Goal: Task Accomplishment & Management: Manage account settings

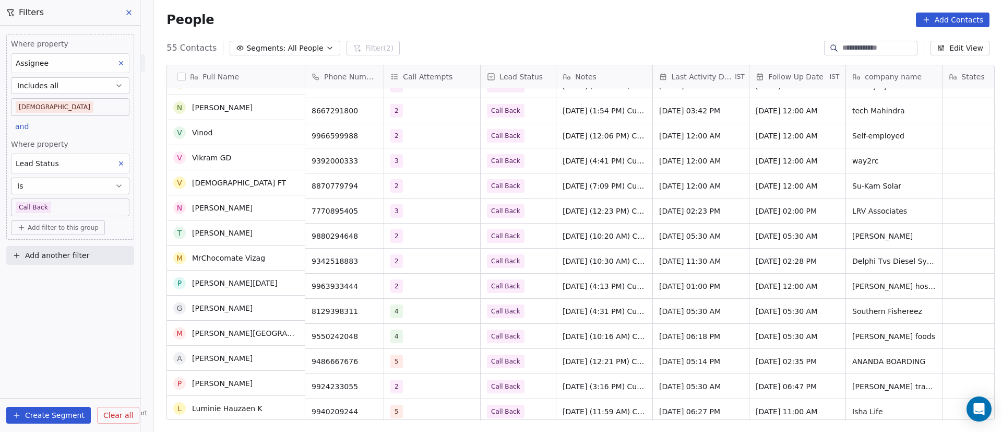
scroll to position [1046, 0]
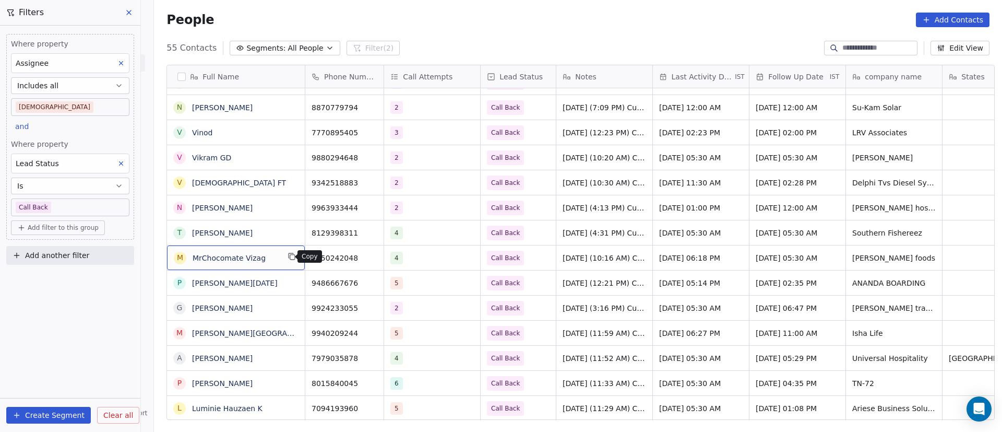
click at [288, 257] on icon "grid" at bounding box center [292, 256] width 8 height 8
click at [372, 258] on div "9550242048" at bounding box center [344, 257] width 79 height 25
click at [370, 259] on icon "grid" at bounding box center [372, 257] width 5 height 5
click at [440, 258] on div "4" at bounding box center [423, 258] width 64 height 13
drag, startPoint x: 409, startPoint y: 260, endPoint x: 441, endPoint y: 258, distance: 31.9
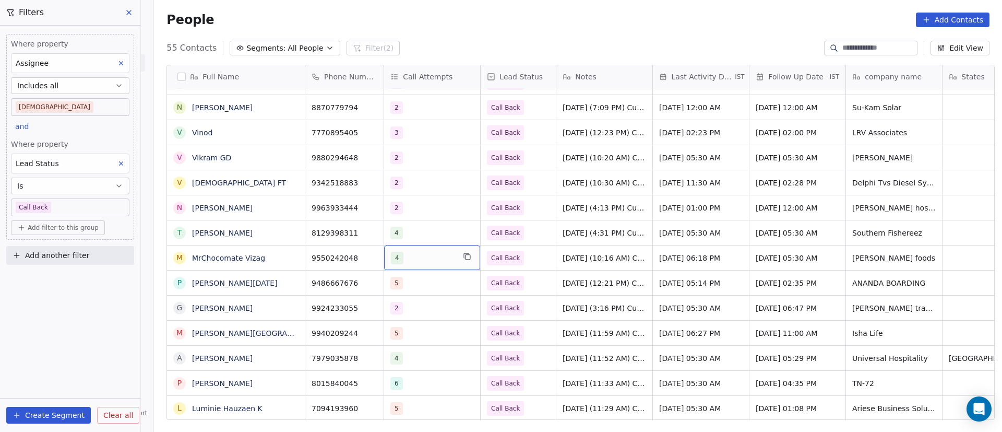
click at [441, 258] on div "4" at bounding box center [423, 258] width 64 height 13
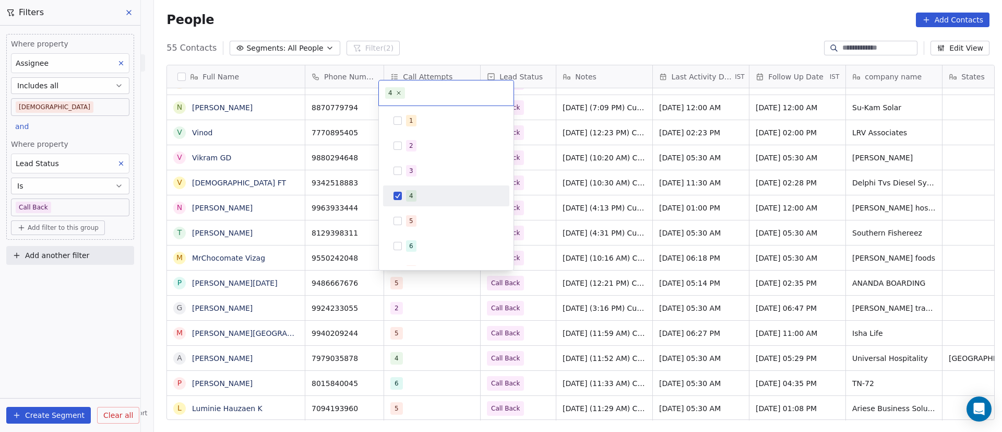
click at [432, 194] on div "4" at bounding box center [452, 195] width 93 height 11
click at [432, 210] on div "5" at bounding box center [446, 220] width 126 height 21
click at [692, 221] on html "On2Cook India Pvt. Ltd. Contacts People Marketing Workflows Campaigns Metrics &…" at bounding box center [501, 216] width 1002 height 432
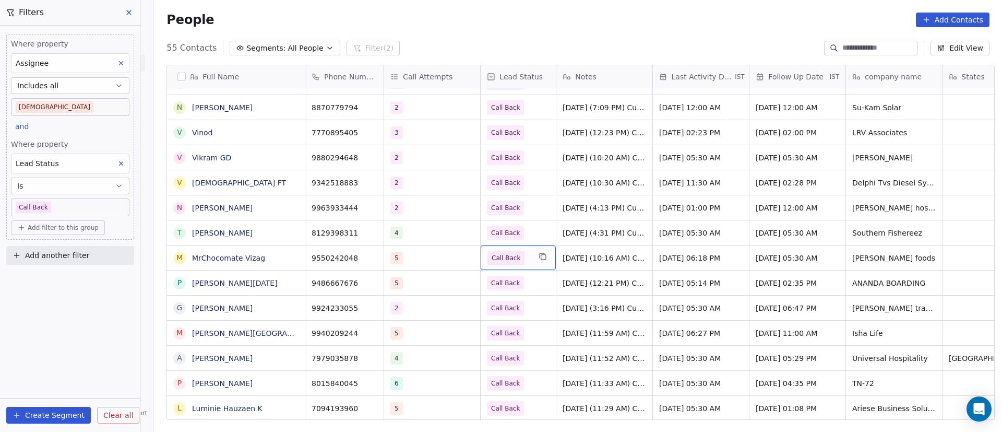
click at [494, 257] on span "Call Back" at bounding box center [506, 258] width 29 height 10
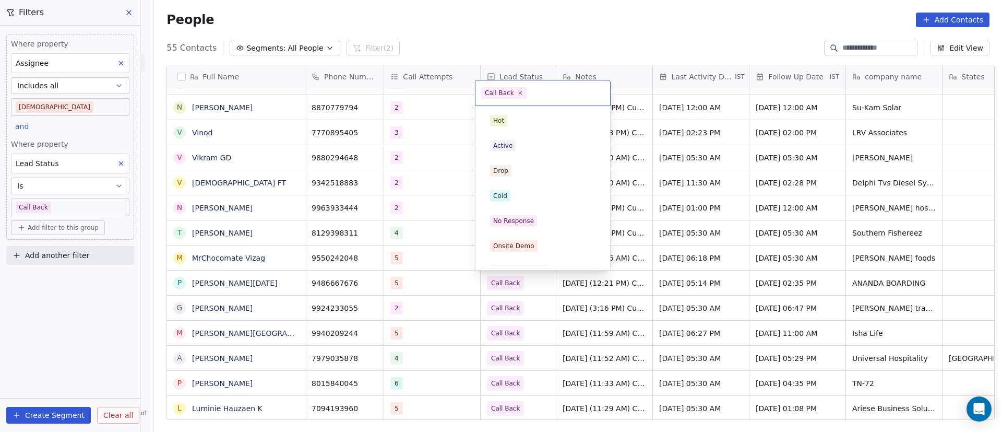
scroll to position [91, 0]
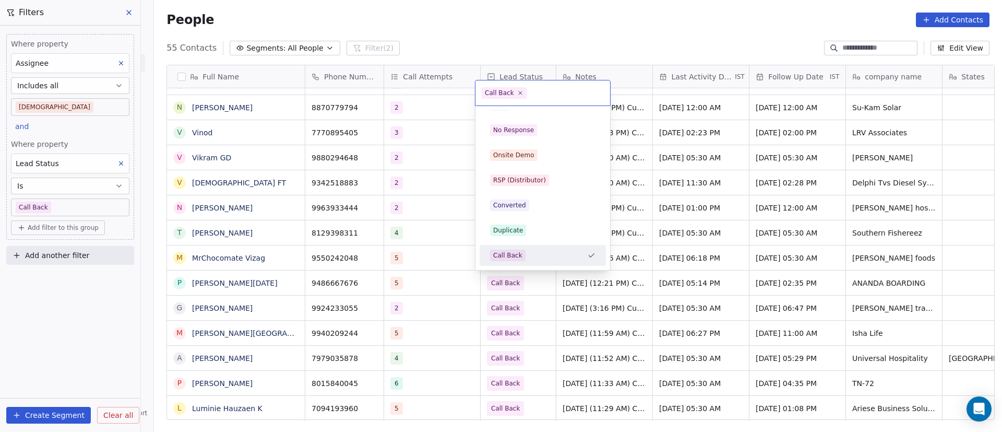
click at [671, 262] on html "On2Cook India Pvt. Ltd. Contacts People Marketing Workflows Campaigns Metrics &…" at bounding box center [501, 216] width 1002 height 432
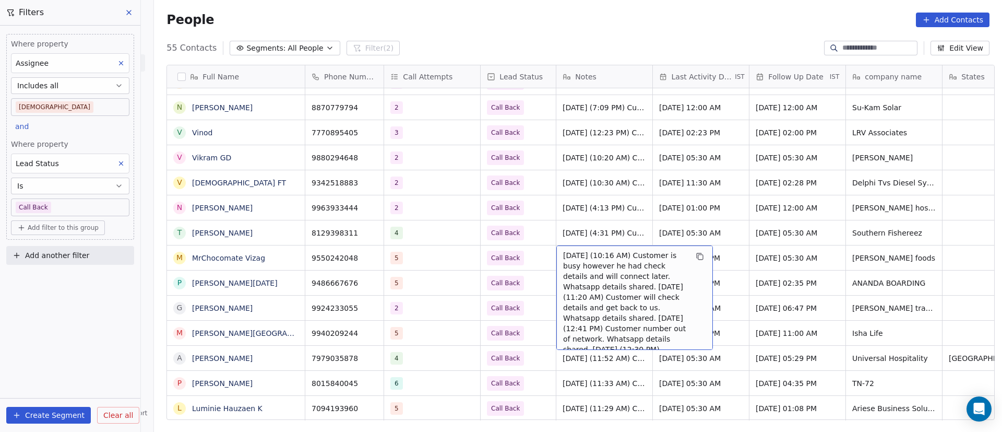
click at [590, 256] on span "30/9/2025 (10:16 AM) Customer is busy however he had check details and will con…" at bounding box center [625, 312] width 124 height 125
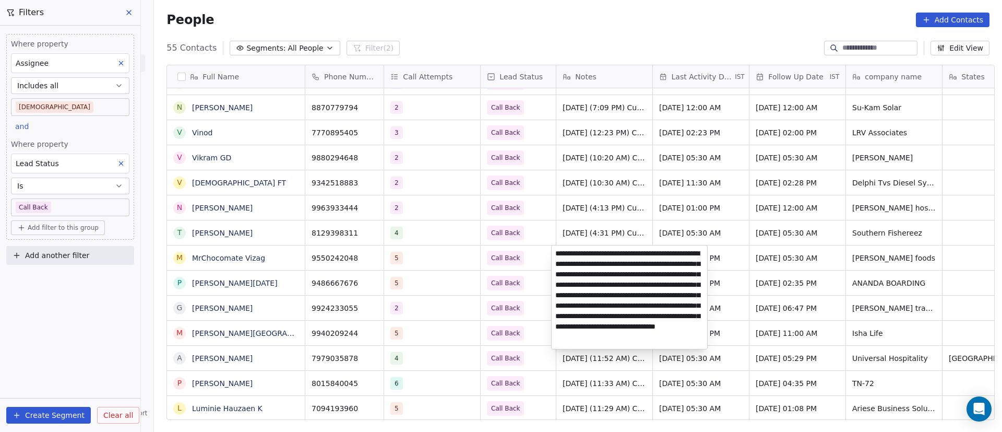
scroll to position [0, 0]
click at [555, 254] on textarea "**********" at bounding box center [630, 296] width 156 height 103
paste textarea "**********"
type textarea "**********"
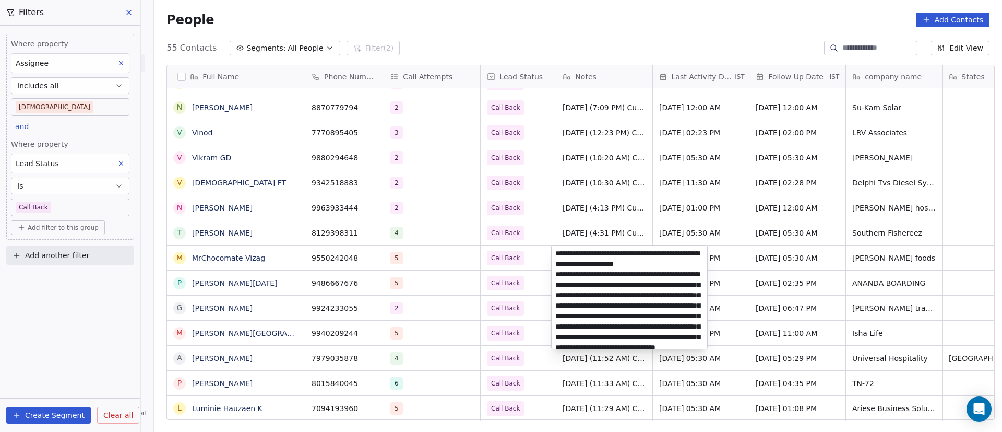
click at [483, 309] on html "On2Cook India Pvt. Ltd. Contacts People Marketing Workflows Campaigns Metrics &…" at bounding box center [501, 216] width 1002 height 432
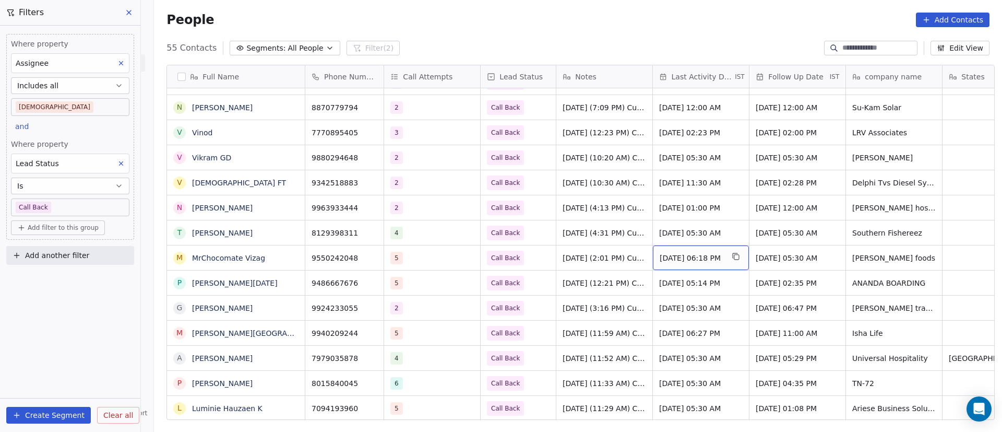
click at [720, 259] on span "Sep 30, 2025 06:18 PM" at bounding box center [692, 258] width 64 height 10
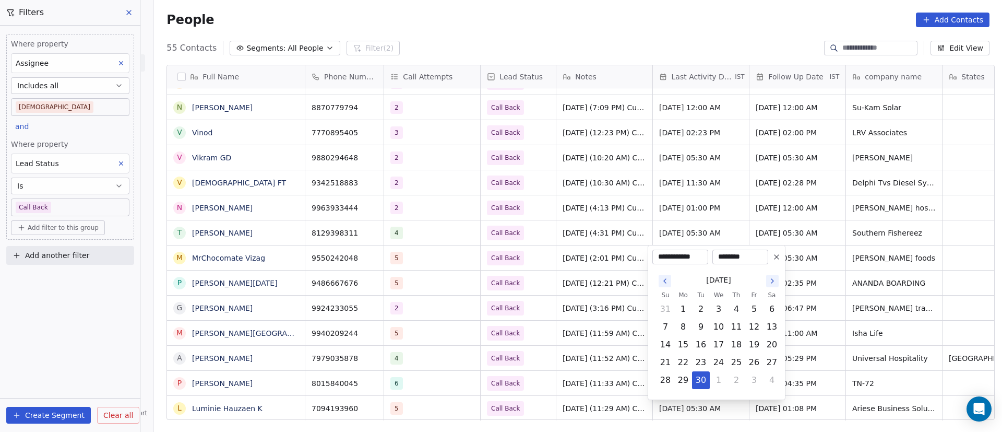
click at [768, 279] on button "Go to the Next Month" at bounding box center [772, 281] width 13 height 13
click at [758, 329] on button "10" at bounding box center [754, 326] width 17 height 17
type input "**********"
click at [558, 323] on html "On2Cook India Pvt. Ltd. Contacts People Marketing Workflows Campaigns Metrics &…" at bounding box center [501, 216] width 1002 height 432
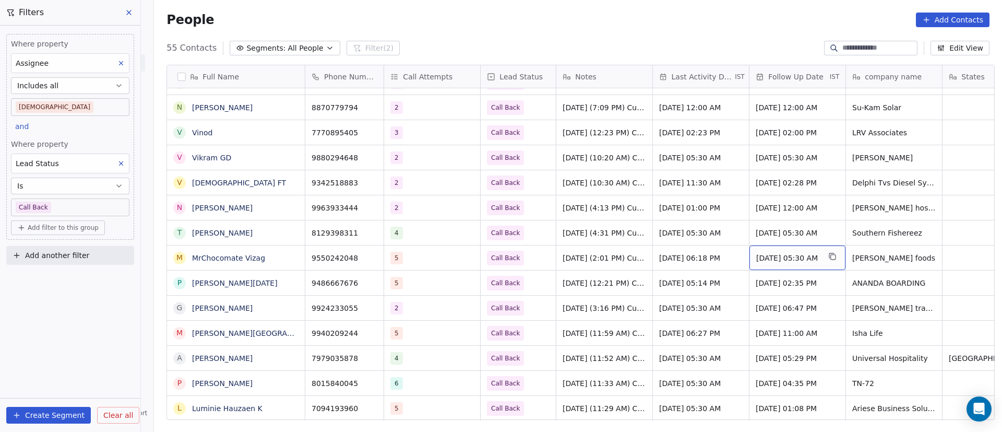
click at [778, 262] on span "Oct 06, 2025 05:30 AM" at bounding box center [788, 258] width 64 height 10
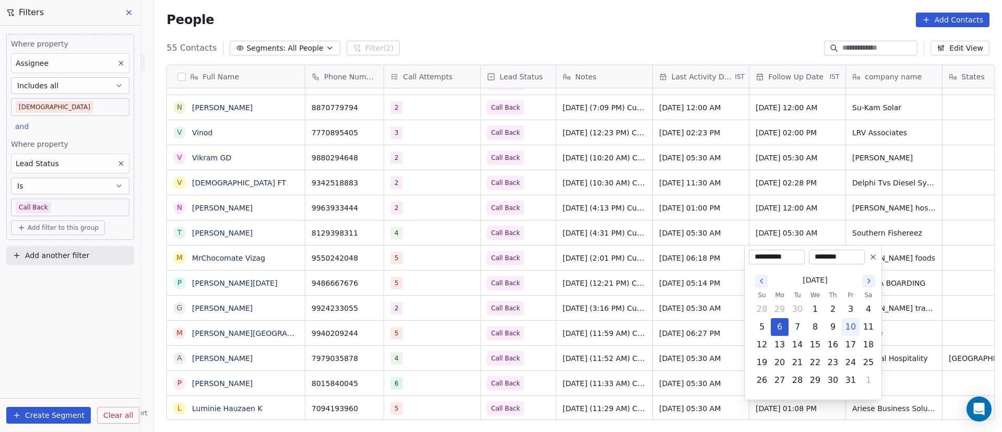
click at [868, 281] on icon "Go to the Next Month" at bounding box center [869, 281] width 8 height 8
click at [760, 279] on icon "Go to the Previous Month" at bounding box center [761, 281] width 8 height 8
click at [783, 347] on button "13" at bounding box center [779, 344] width 17 height 17
type input "**********"
click at [594, 342] on html "On2Cook India Pvt. Ltd. Contacts People Marketing Workflows Campaigns Metrics &…" at bounding box center [501, 216] width 1002 height 432
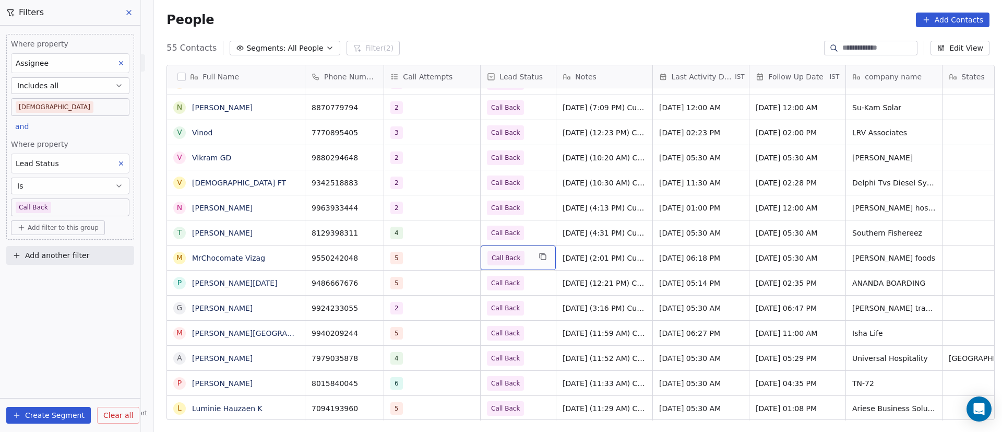
click at [528, 261] on div "Call Back" at bounding box center [518, 257] width 75 height 25
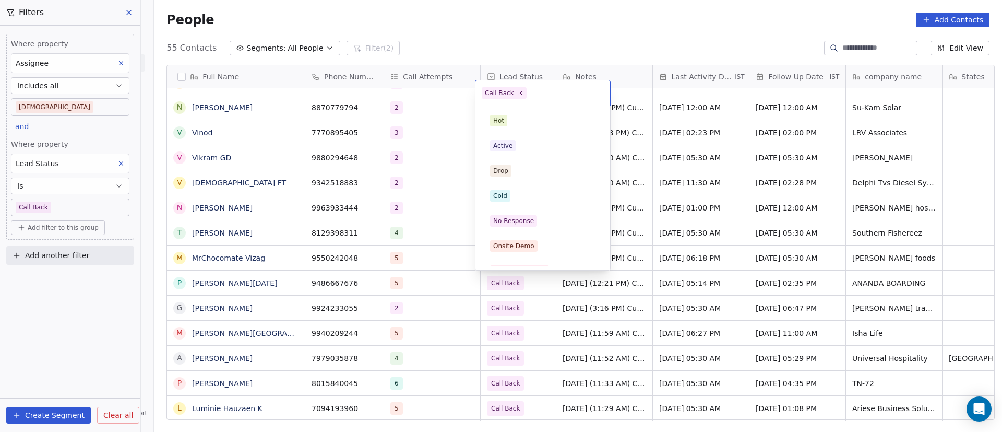
scroll to position [91, 0]
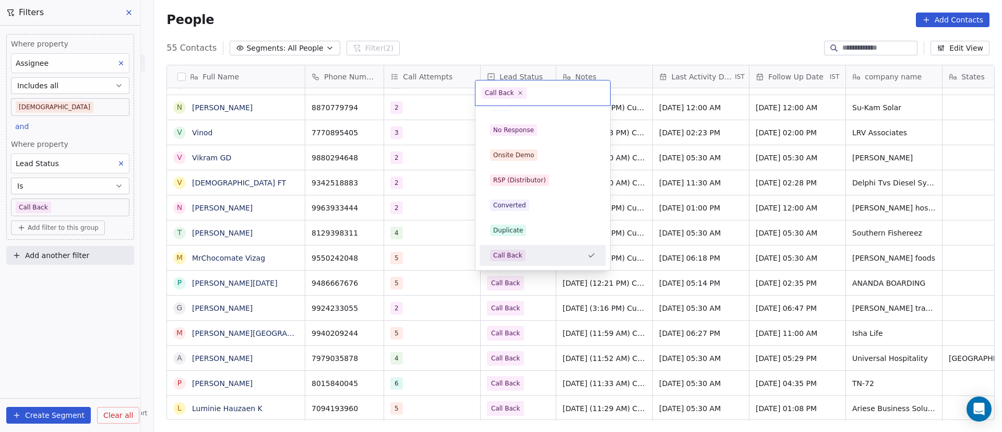
click at [413, 264] on html "On2Cook India Pvt. Ltd. Contacts People Marketing Workflows Campaigns Metrics &…" at bounding box center [501, 216] width 1002 height 432
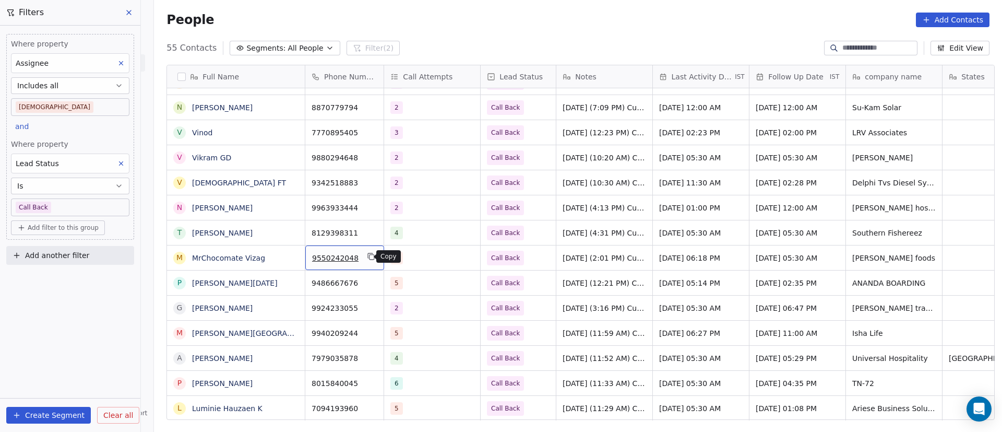
click at [367, 260] on icon "grid" at bounding box center [371, 256] width 8 height 8
click at [519, 259] on span "Call Back" at bounding box center [509, 258] width 43 height 15
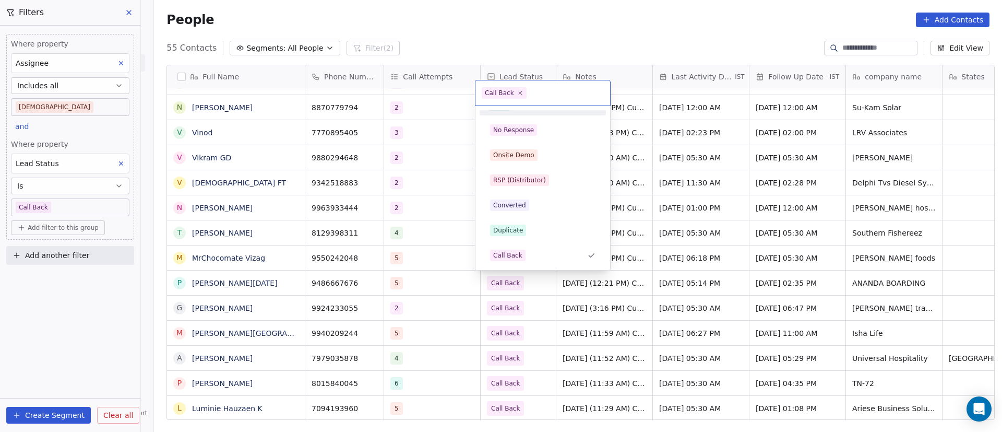
click at [517, 91] on icon at bounding box center [520, 93] width 6 height 6
click at [524, 122] on div "No Response" at bounding box center [543, 130] width 118 height 17
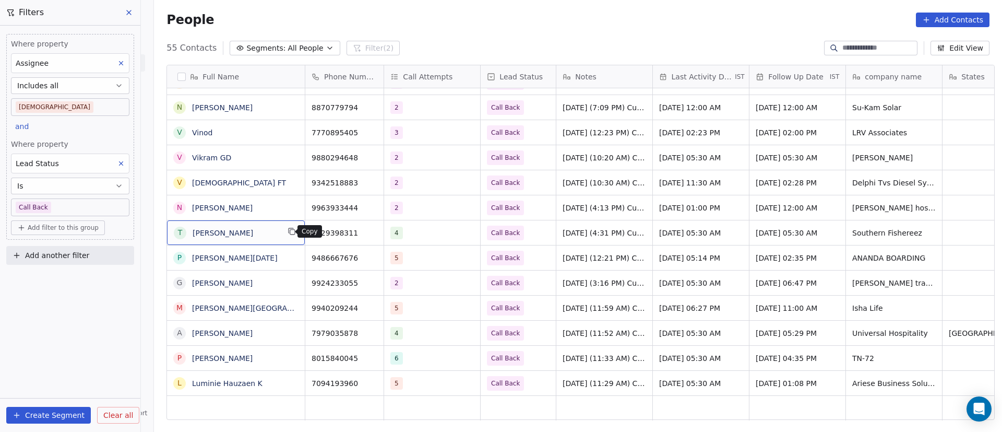
click at [286, 237] on button "grid" at bounding box center [292, 231] width 13 height 13
click at [367, 233] on icon "grid" at bounding box center [371, 231] width 8 height 8
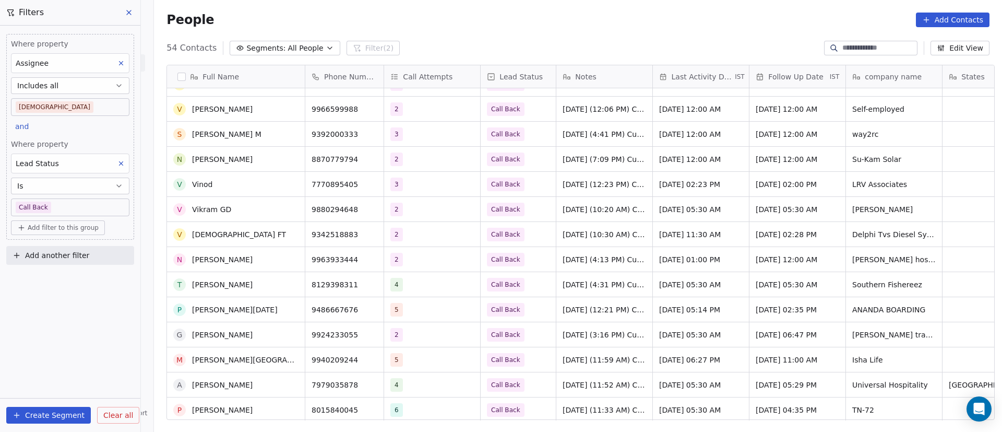
scroll to position [1021, 0]
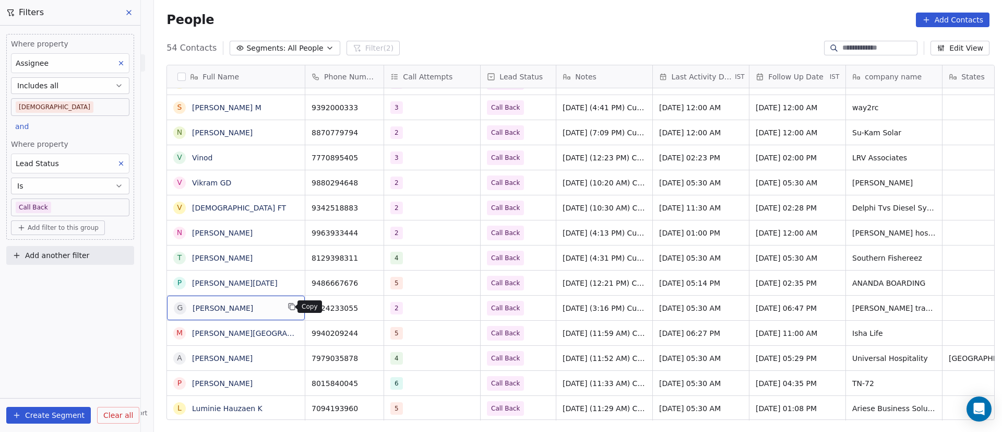
click at [290, 310] on icon "grid" at bounding box center [292, 307] width 5 height 5
click at [367, 306] on icon "grid" at bounding box center [371, 306] width 8 height 8
click at [442, 262] on div "4" at bounding box center [423, 258] width 64 height 13
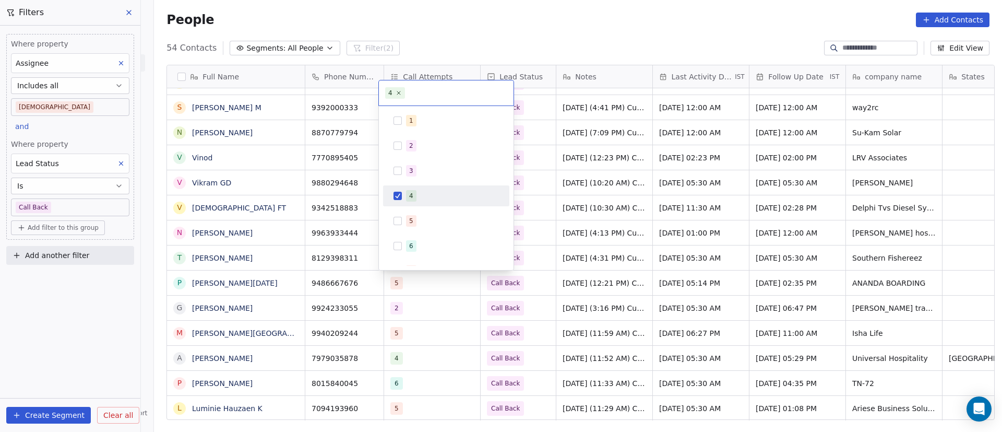
click at [415, 199] on span "4" at bounding box center [411, 195] width 10 height 11
click at [414, 217] on span "5" at bounding box center [411, 220] width 10 height 11
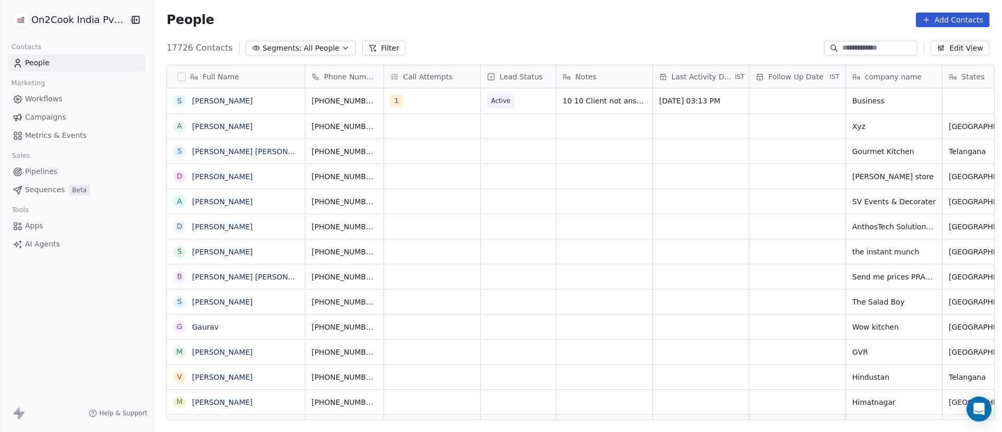
scroll to position [368, 841]
click at [498, 19] on div "People Add Contacts" at bounding box center [578, 20] width 823 height 15
click at [381, 44] on button "Filter" at bounding box center [383, 48] width 43 height 15
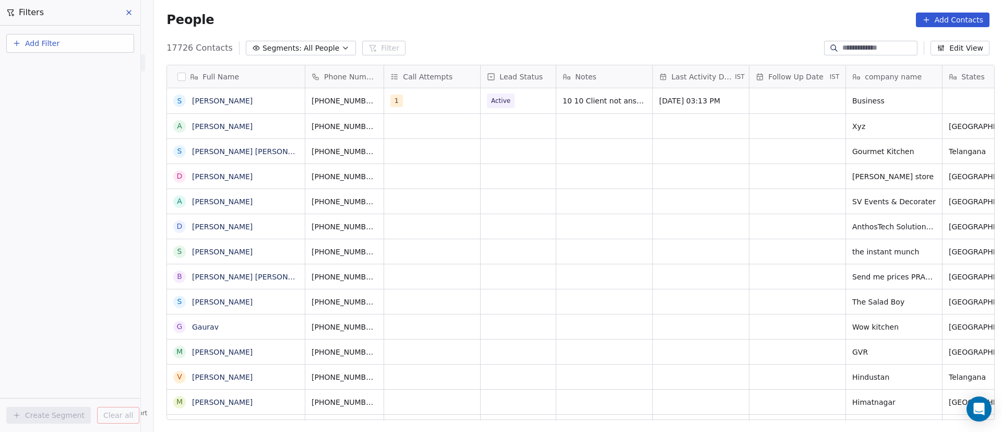
click at [90, 51] on button "Add Filter" at bounding box center [70, 43] width 128 height 19
click at [83, 64] on div "Contact properties" at bounding box center [70, 68] width 106 height 11
type input "***"
click at [69, 109] on div "Assignee" at bounding box center [70, 105] width 106 height 10
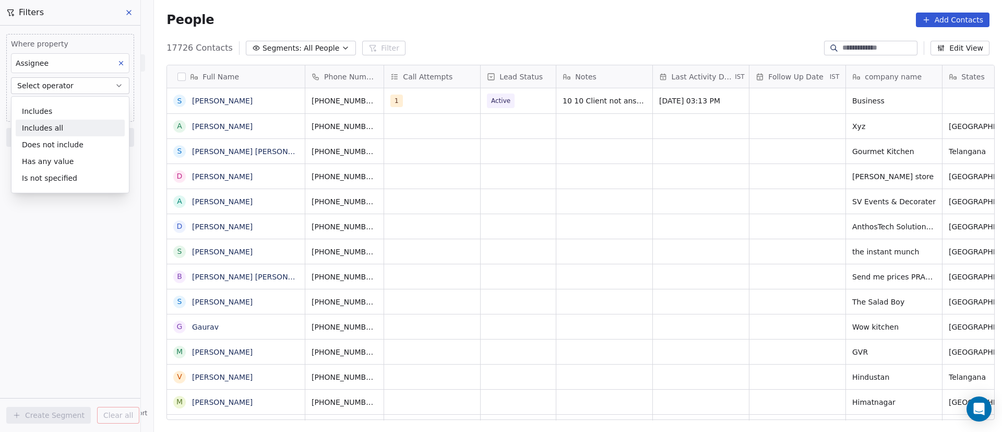
click at [71, 126] on div "Includes all" at bounding box center [70, 128] width 109 height 17
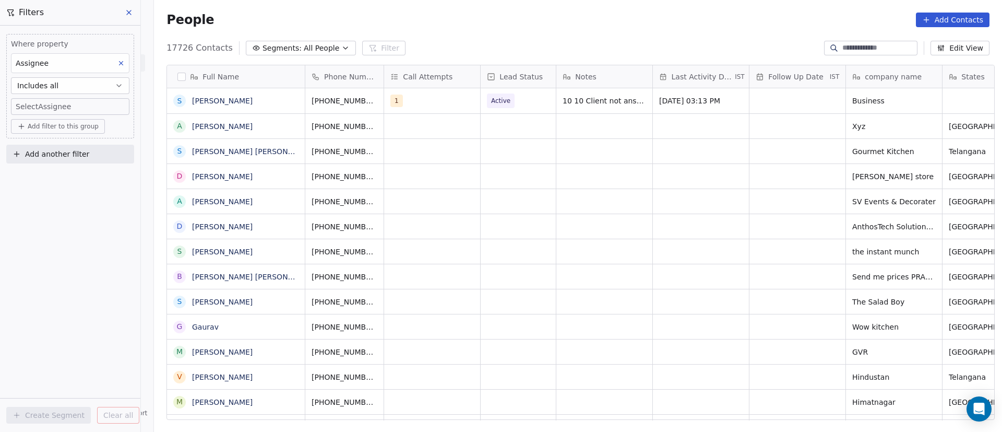
click at [79, 105] on body "On2Cook India Pvt. Ltd. Contacts People Marketing Workflows Campaigns Metrics &…" at bounding box center [501, 216] width 1002 height 432
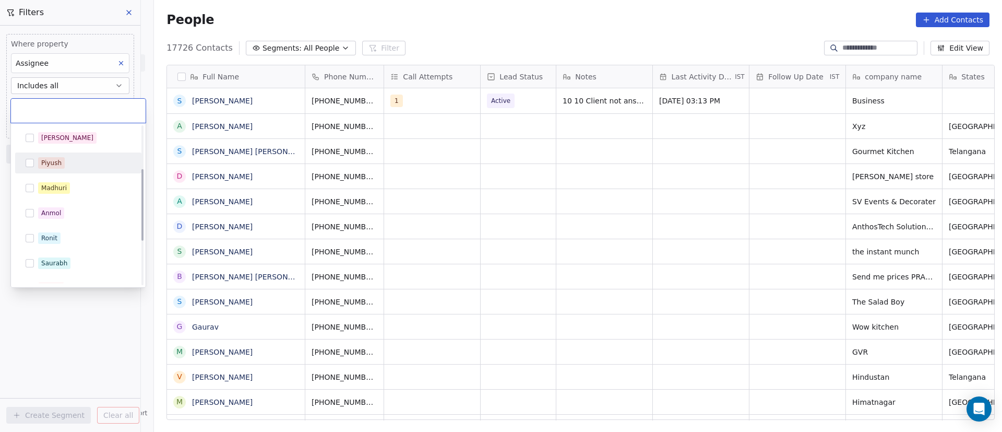
scroll to position [191, 0]
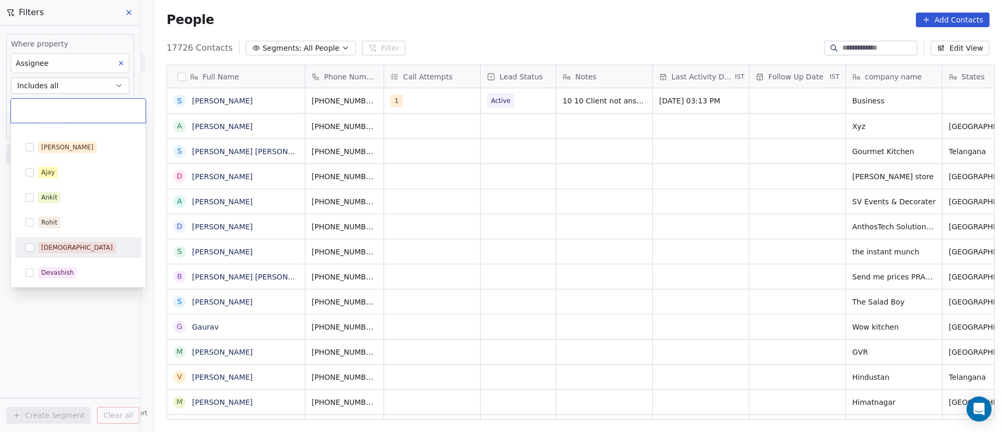
click at [85, 248] on div "Shivam" at bounding box center [84, 247] width 93 height 11
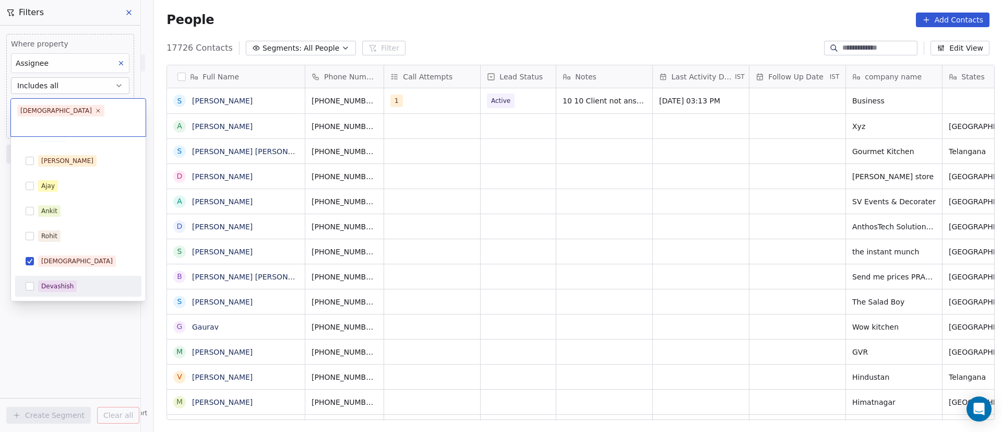
click at [65, 282] on div "Devashish" at bounding box center [78, 286] width 126 height 21
click at [73, 280] on span "Devashish" at bounding box center [57, 285] width 39 height 11
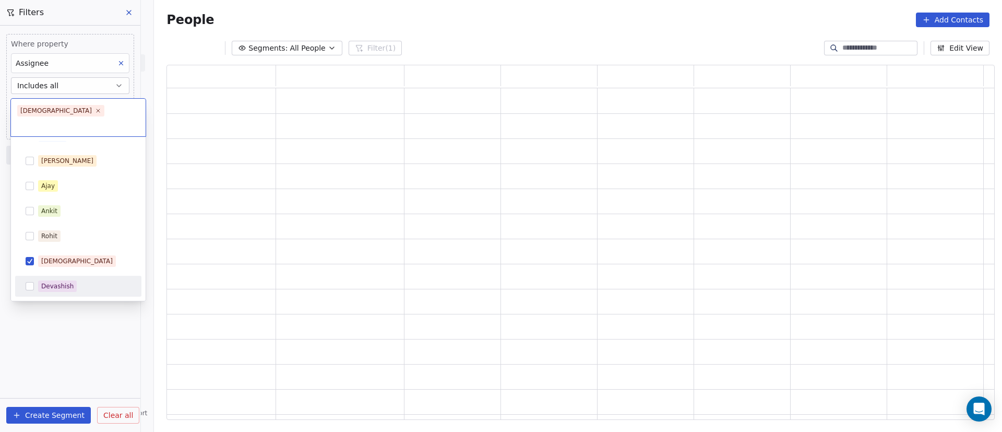
scroll to position [343, 816]
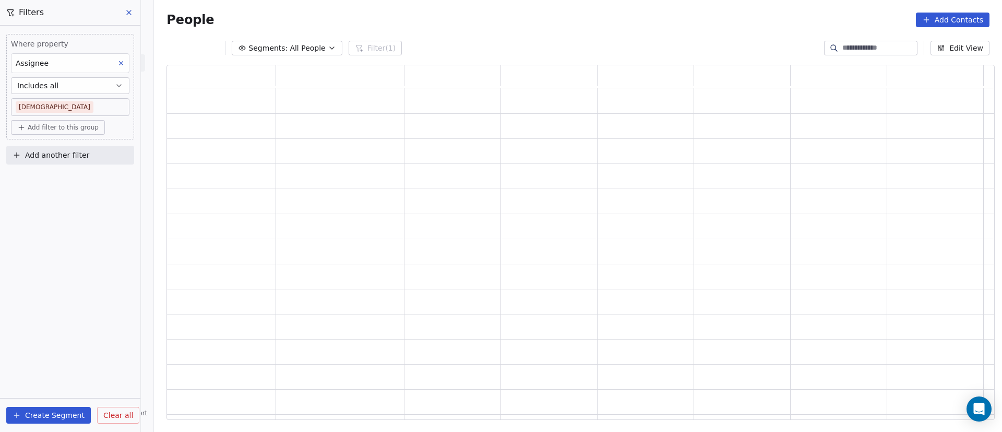
drag, startPoint x: 67, startPoint y: 317, endPoint x: 17, endPoint y: 296, distance: 53.8
click at [14, 304] on div "Where property Assignee Includes all Shivam Add filter to this group Add anothe…" at bounding box center [70, 229] width 140 height 406
click at [89, 130] on span "Add filter to this group" at bounding box center [63, 127] width 71 height 8
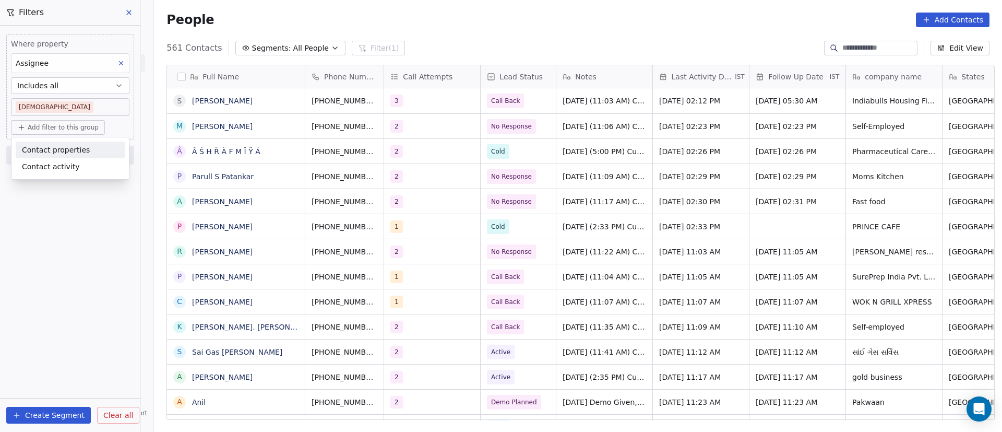
scroll to position [368, 841]
click at [92, 156] on div "Contact properties" at bounding box center [70, 149] width 109 height 17
type input "****"
click at [62, 217] on div "Lead Status" at bounding box center [70, 221] width 97 height 10
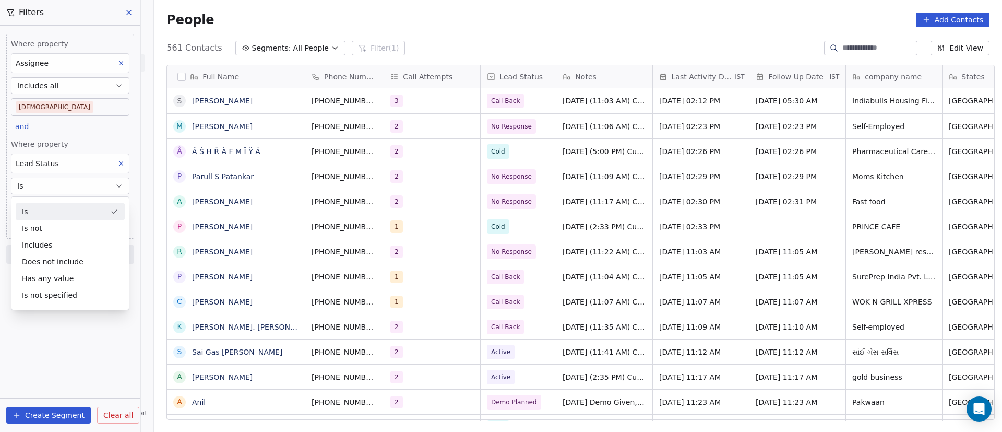
click at [65, 217] on div "Is" at bounding box center [70, 211] width 109 height 17
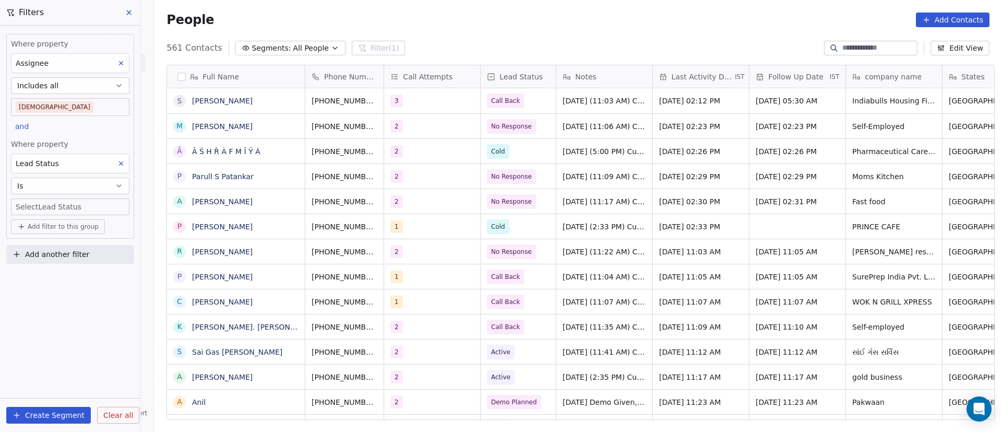
click at [73, 211] on body "On2Cook India Pvt. Ltd. Contacts People Marketing Workflows Campaigns Metrics &…" at bounding box center [501, 216] width 1002 height 432
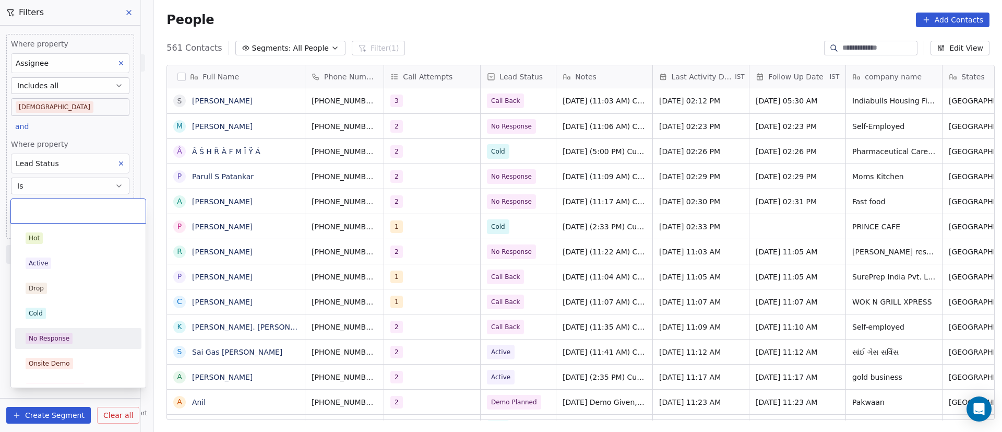
click at [72, 336] on div "No Response" at bounding box center [78, 337] width 105 height 11
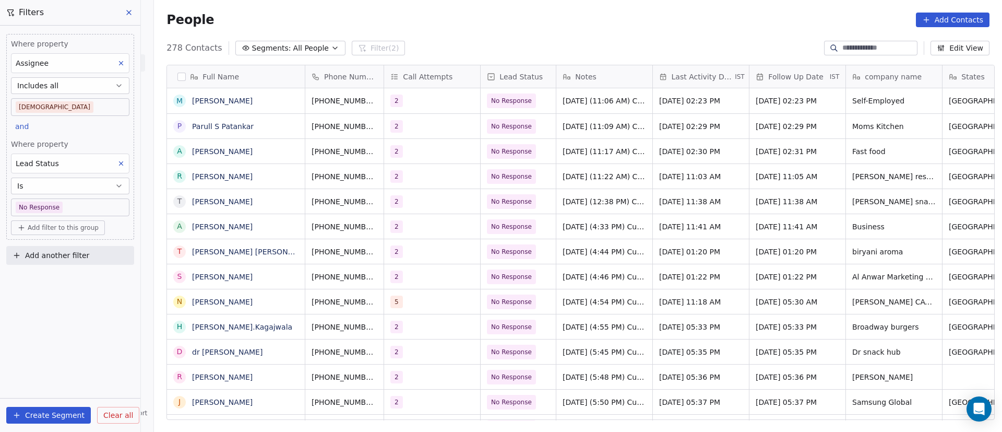
click at [81, 207] on body "On2Cook India Pvt. Ltd. Contacts People Marketing Workflows Campaigns Metrics &…" at bounding box center [501, 216] width 1002 height 432
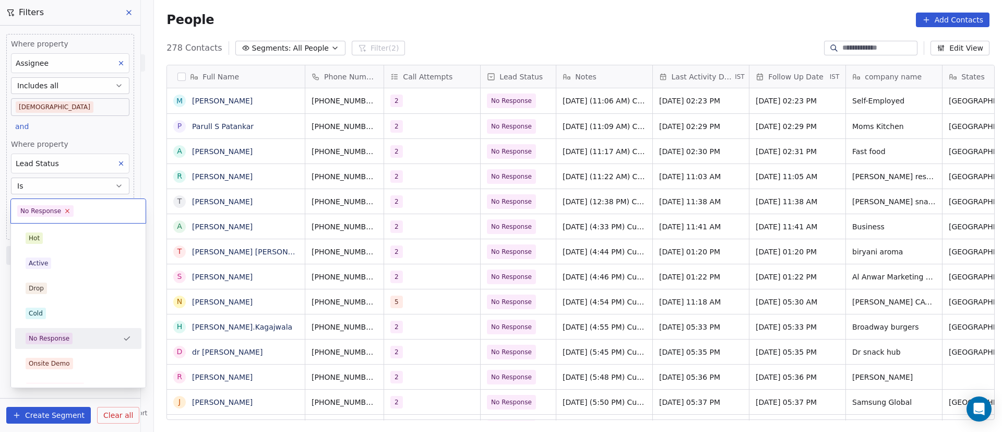
click at [65, 208] on icon at bounding box center [67, 210] width 7 height 7
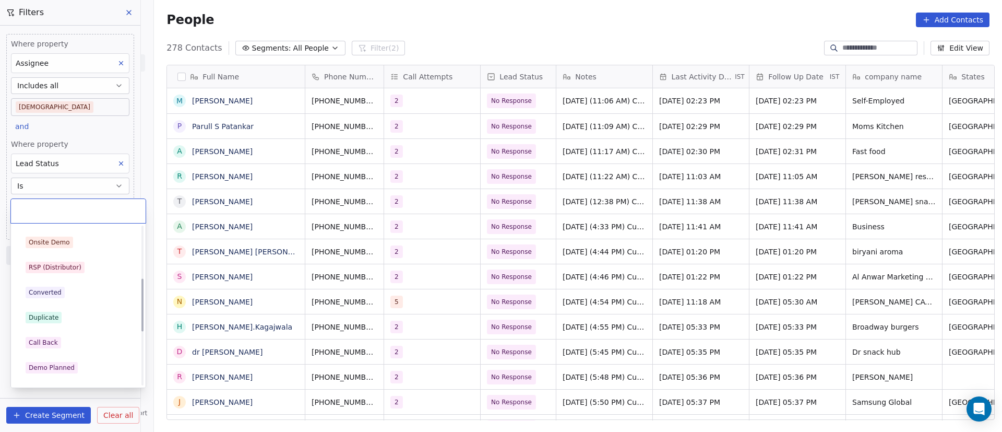
scroll to position [157, 0]
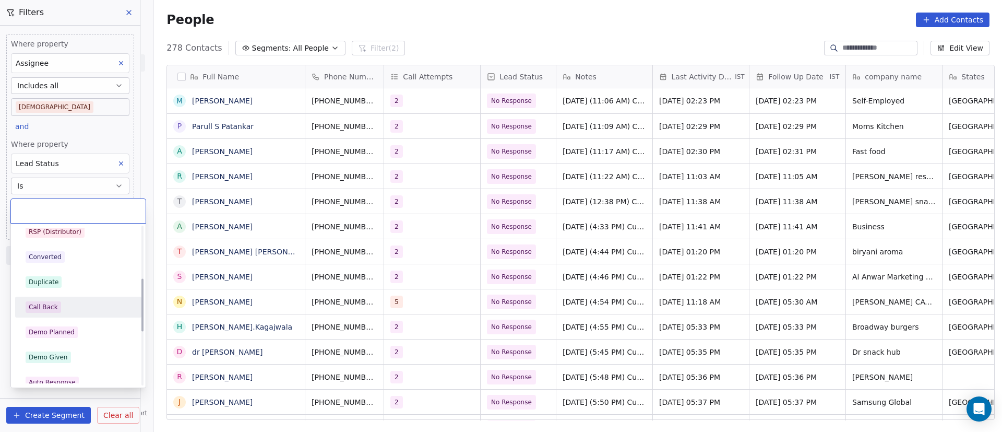
click at [81, 307] on div "Call Back" at bounding box center [78, 306] width 105 height 11
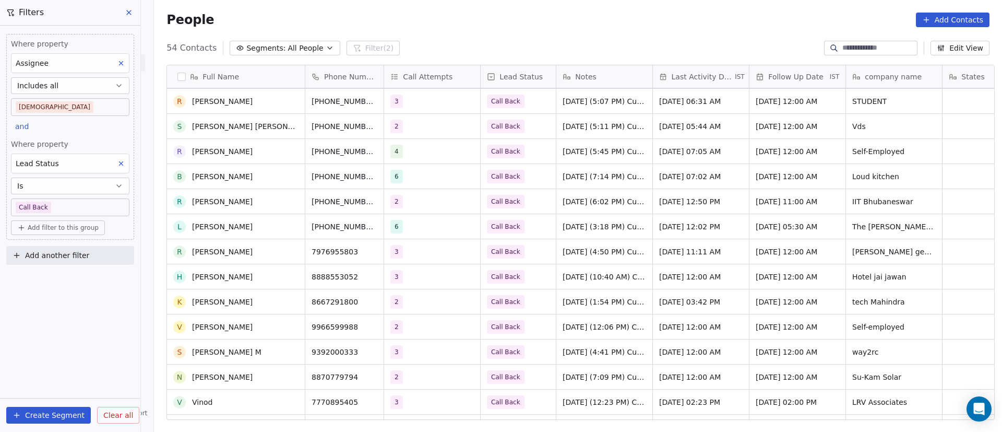
scroll to position [708, 0]
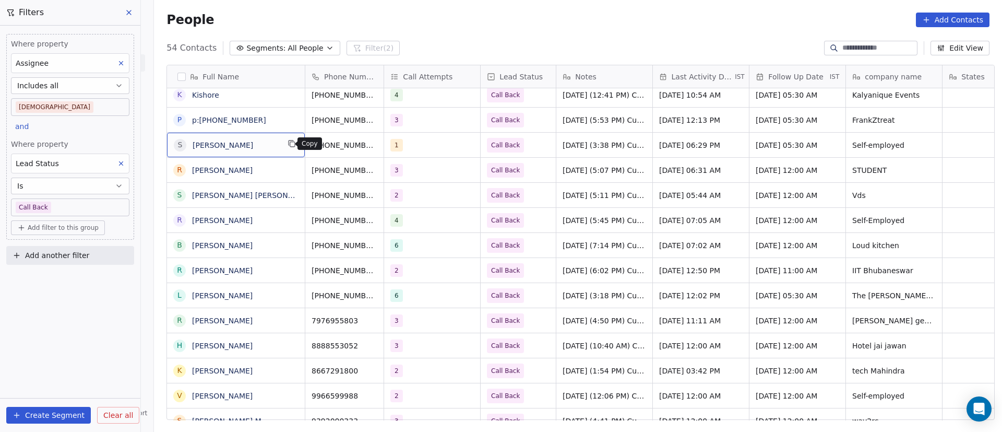
click at [288, 146] on icon "grid" at bounding box center [292, 143] width 8 height 8
click at [388, 144] on icon "grid" at bounding box center [392, 143] width 8 height 8
click at [419, 140] on div "1" at bounding box center [423, 145] width 64 height 13
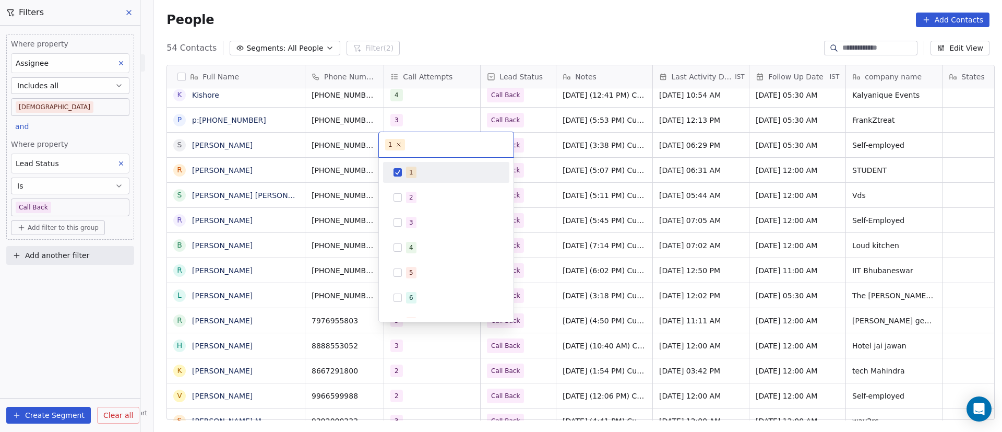
click at [422, 182] on div "1" at bounding box center [446, 172] width 126 height 21
click at [420, 193] on div "2" at bounding box center [452, 197] width 93 height 11
click at [635, 193] on html "On2Cook India Pvt. Ltd. Contacts People Marketing Workflows Campaigns Metrics &…" at bounding box center [501, 216] width 1002 height 432
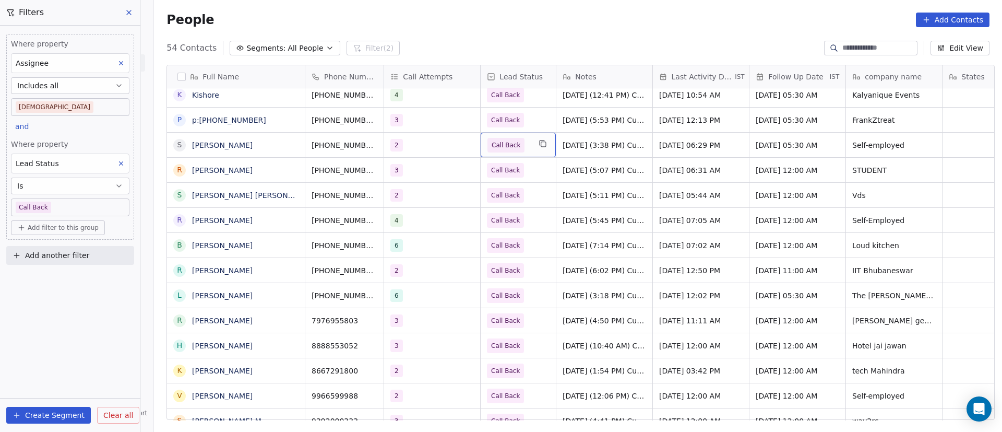
click at [522, 148] on span "Call Back" at bounding box center [509, 145] width 43 height 15
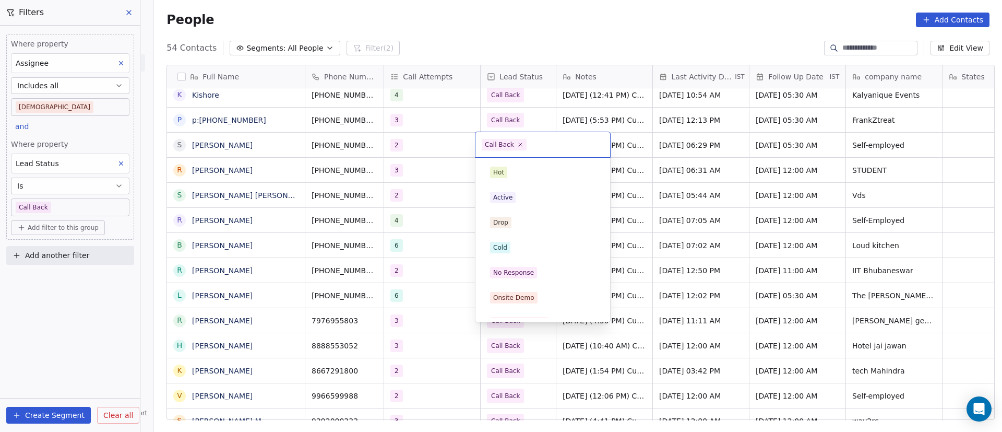
scroll to position [91, 0]
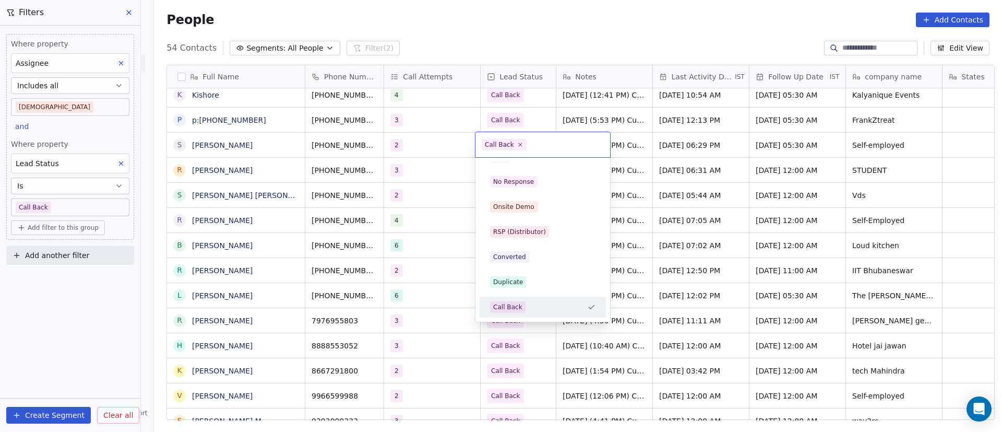
click at [733, 157] on html "On2Cook India Pvt. Ltd. Contacts People Marketing Workflows Campaigns Metrics &…" at bounding box center [501, 216] width 1002 height 432
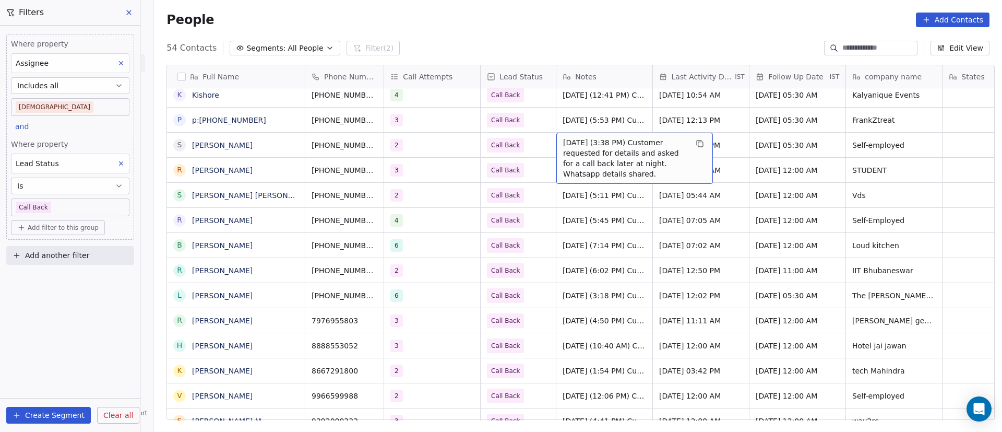
click at [602, 148] on span "25/9/2025 (3:38 PM) Customer requested for details and asked for a call back la…" at bounding box center [625, 158] width 124 height 42
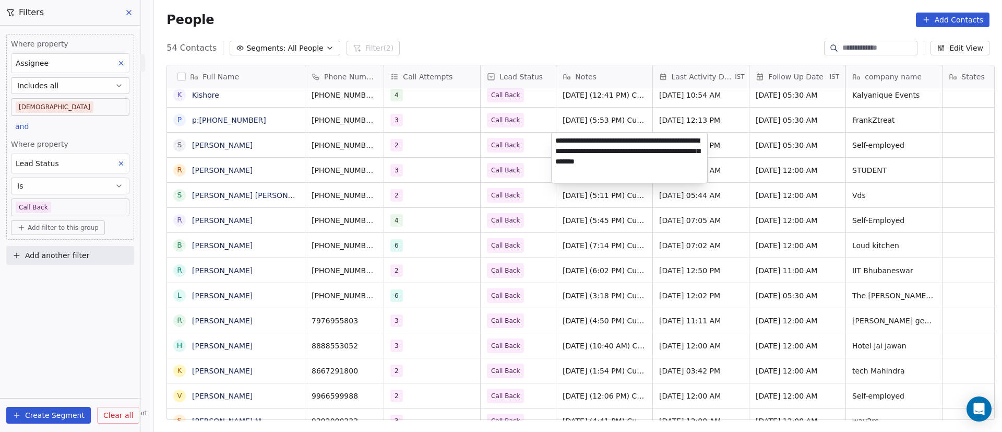
click at [557, 141] on textarea "**********" at bounding box center [630, 158] width 156 height 50
click at [558, 146] on textarea "**********" at bounding box center [630, 158] width 156 height 50
click at [553, 138] on textarea "**********" at bounding box center [630, 158] width 156 height 50
paste textarea "**********"
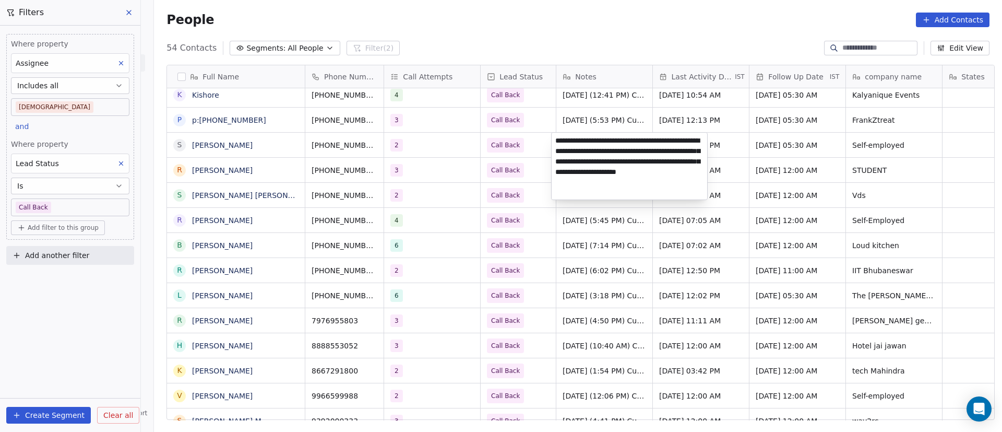
click at [557, 161] on textarea "**********" at bounding box center [630, 166] width 156 height 67
click at [587, 161] on textarea "**********" at bounding box center [630, 166] width 156 height 67
click at [593, 161] on textarea "**********" at bounding box center [630, 166] width 156 height 67
type textarea "**********"
click at [671, 375] on html "On2Cook India Pvt. Ltd. Contacts People Marketing Workflows Campaigns Metrics &…" at bounding box center [501, 216] width 1002 height 432
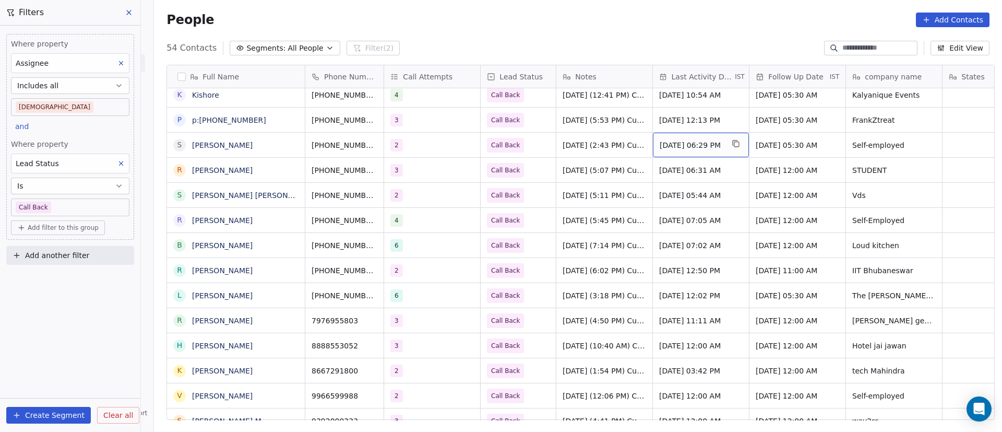
click at [687, 141] on span "Sep 25, 2025 06:29 PM" at bounding box center [692, 145] width 64 height 10
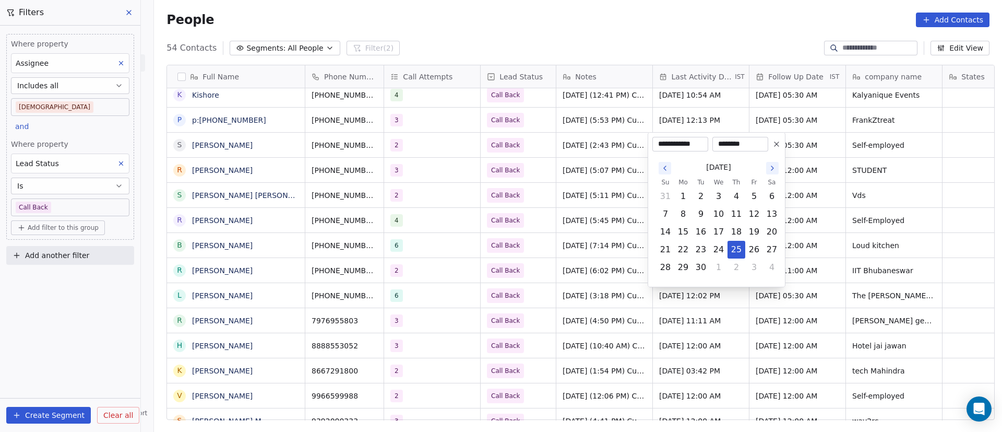
click at [773, 169] on icon "Go to the Next Month" at bounding box center [772, 168] width 8 height 8
click at [751, 217] on button "10" at bounding box center [754, 214] width 17 height 17
type input "**********"
click at [812, 212] on html "On2Cook India Pvt. Ltd. Contacts People Marketing Workflows Campaigns Metrics &…" at bounding box center [501, 216] width 1002 height 432
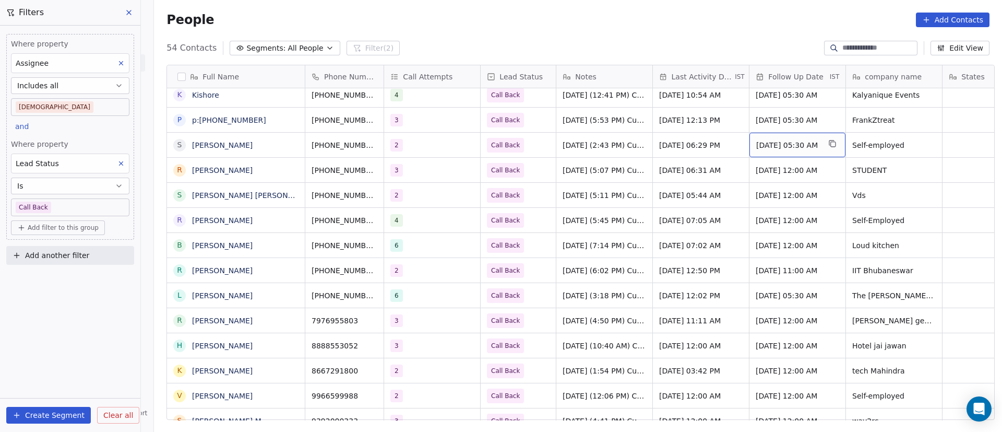
click at [769, 142] on span "Sep 26, 2025 05:30 AM" at bounding box center [788, 145] width 64 height 10
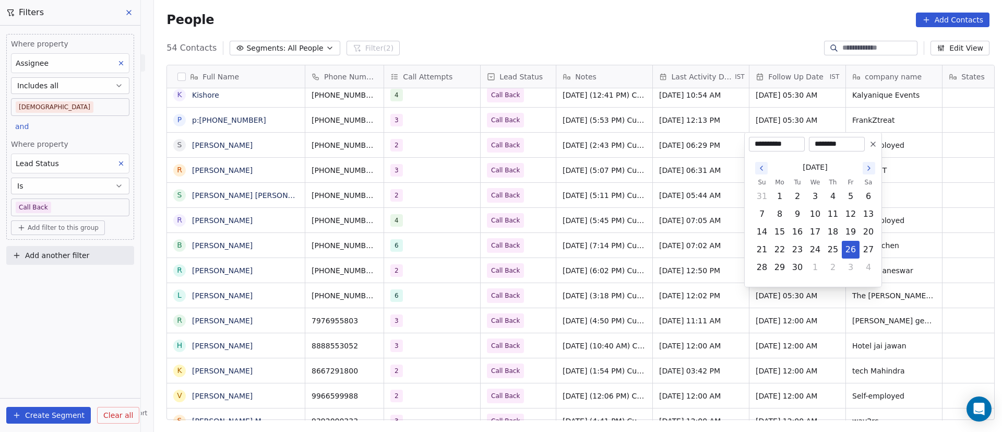
click at [869, 169] on icon "Go to the Next Month" at bounding box center [869, 168] width 2 height 4
click at [776, 232] on button "13" at bounding box center [779, 231] width 17 height 17
type input "**********"
click at [666, 230] on html "On2Cook India Pvt. Ltd. Contacts People Marketing Workflows Campaigns Metrics &…" at bounding box center [501, 216] width 1002 height 432
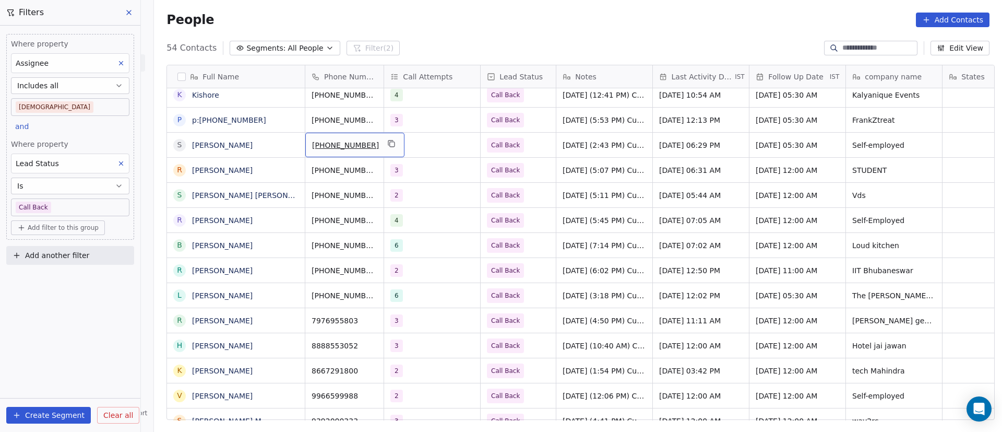
click at [386, 146] on button "grid" at bounding box center [392, 143] width 13 height 13
click at [413, 147] on div "2" at bounding box center [423, 145] width 64 height 13
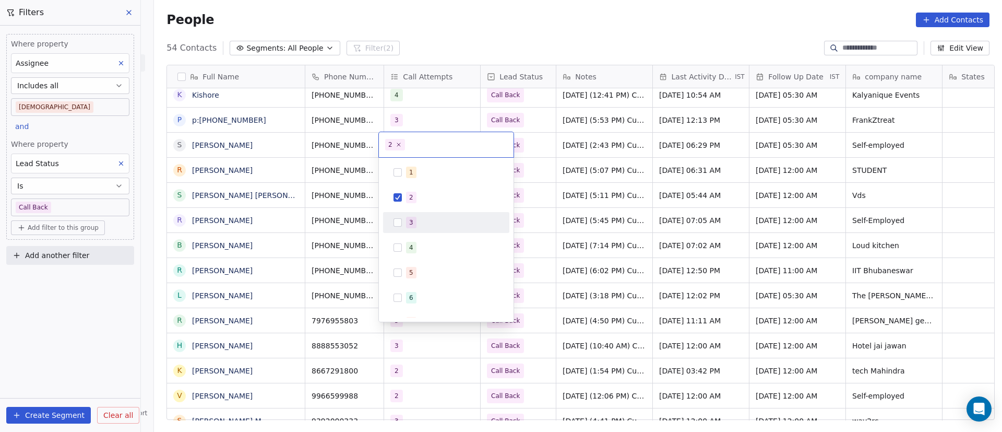
click at [417, 212] on div "3" at bounding box center [446, 222] width 126 height 21
click at [421, 198] on div "2" at bounding box center [452, 197] width 93 height 11
click at [522, 171] on html "On2Cook India Pvt. Ltd. Contacts People Marketing Workflows Campaigns Metrics &…" at bounding box center [501, 216] width 1002 height 432
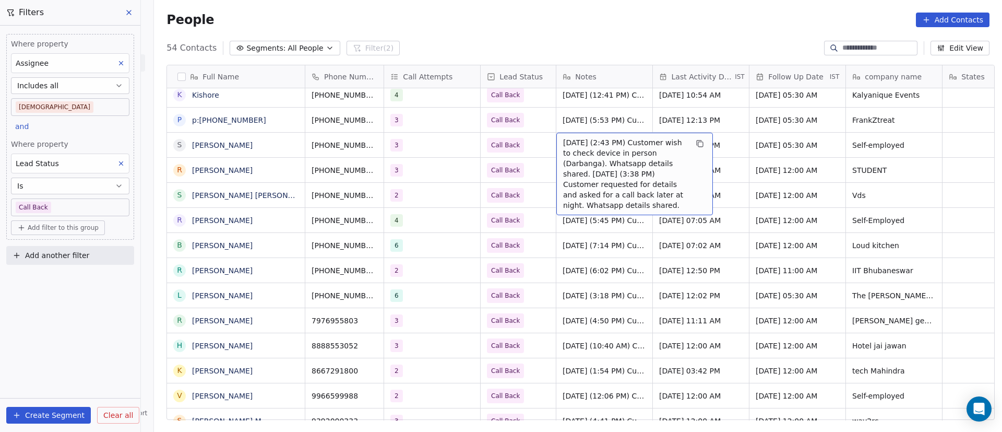
click at [585, 144] on span "10/10/2025 (2:43 PM) Customer wish to check device in person (Darbanga). Whatsa…" at bounding box center [625, 173] width 124 height 73
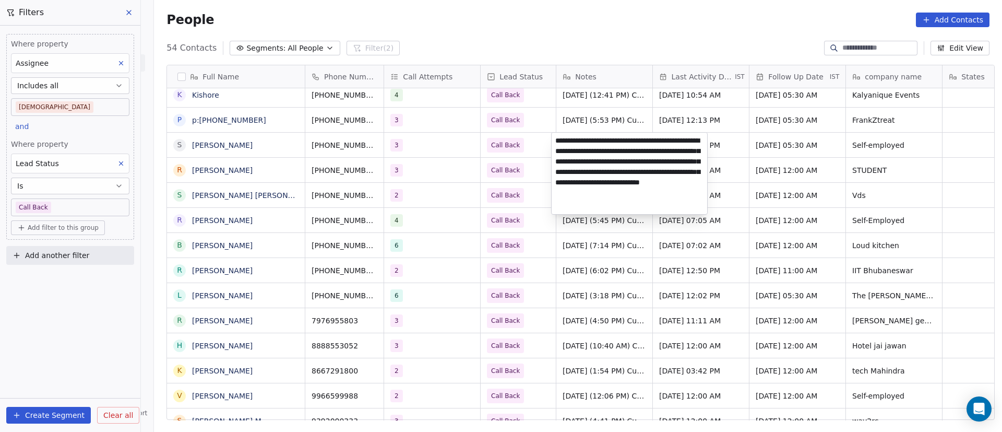
click at [864, 145] on html "On2Cook India Pvt. Ltd. Contacts People Marketing Workflows Campaigns Metrics &…" at bounding box center [501, 216] width 1002 height 432
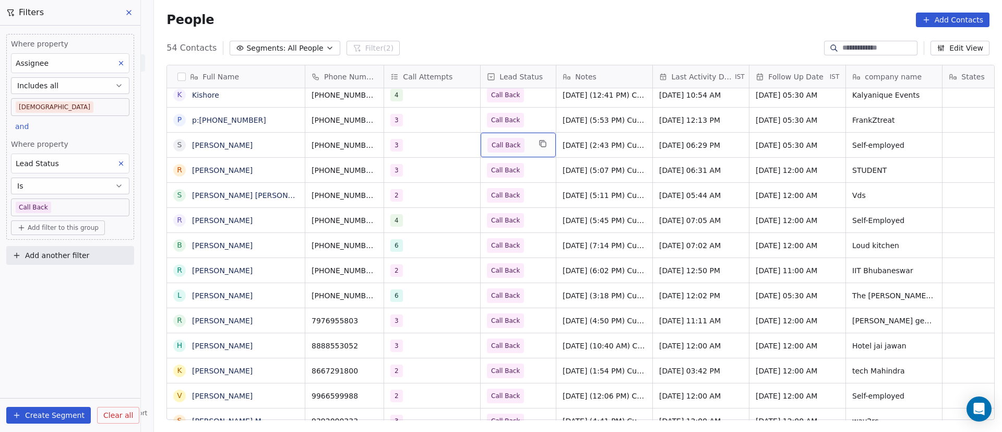
click at [527, 149] on div "Call Back" at bounding box center [518, 145] width 75 height 25
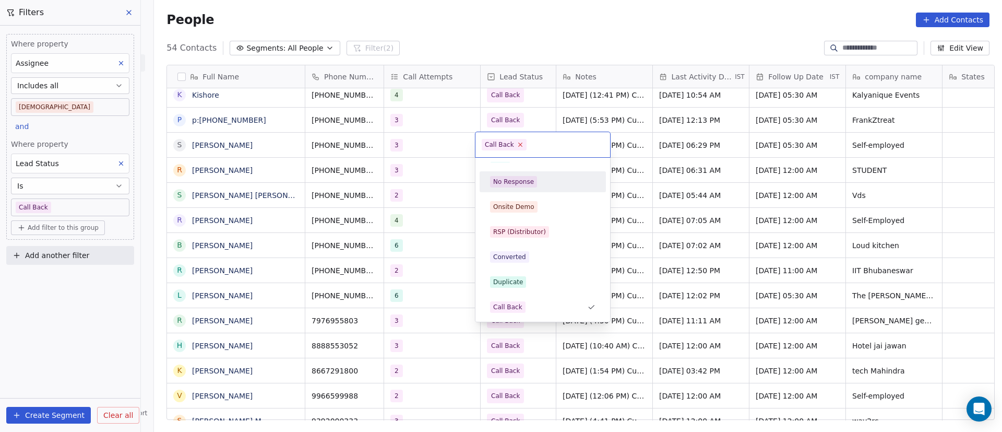
click at [519, 144] on icon at bounding box center [520, 144] width 7 height 7
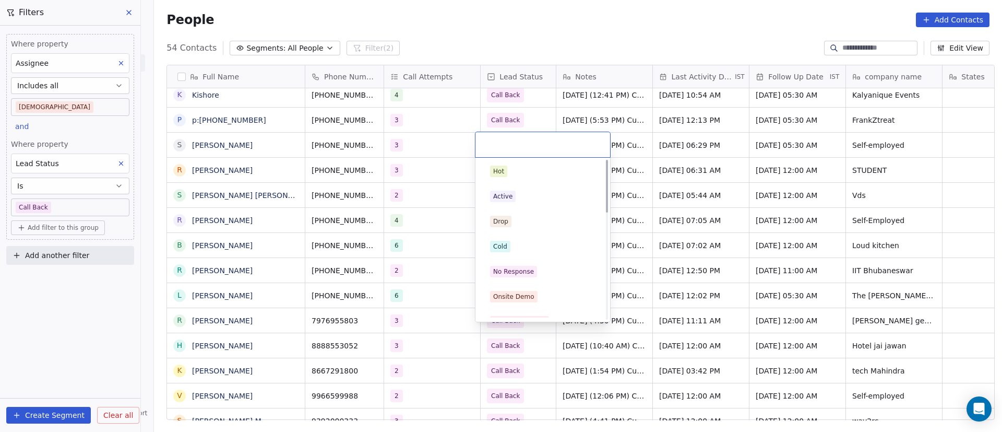
scroll to position [0, 0]
click at [553, 198] on div "Active" at bounding box center [542, 197] width 105 height 11
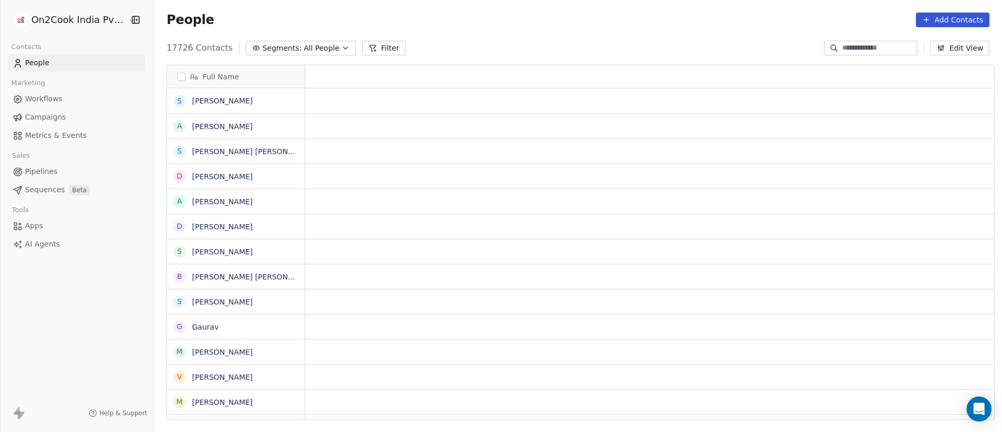
scroll to position [13, 13]
